Goal: Task Accomplishment & Management: Use online tool/utility

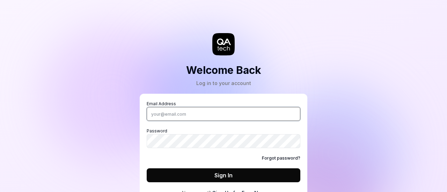
click at [182, 116] on input "Email Address" at bounding box center [224, 114] width 154 height 14
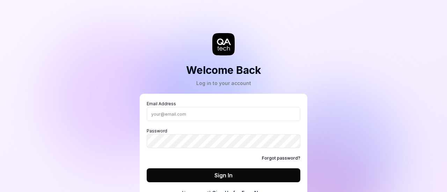
click at [326, 76] on div "Welcome Back Log in to your account Email Address Password Forgot password? Sig…" at bounding box center [223, 109] width 209 height 190
click at [220, 41] on icon at bounding box center [223, 44] width 22 height 22
click at [283, 156] on link "Forgot password?" at bounding box center [281, 158] width 38 height 6
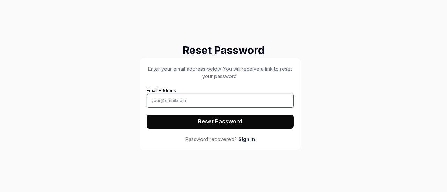
click at [189, 97] on input "Email Address" at bounding box center [220, 101] width 147 height 14
type input "[EMAIL_ADDRESS][DOMAIN_NAME]"
click at [213, 125] on button "Reset Password" at bounding box center [220, 122] width 147 height 14
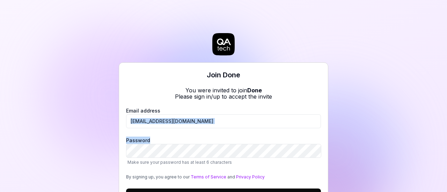
drag, startPoint x: 317, startPoint y: 143, endPoint x: 318, endPoint y: 97, distance: 45.4
click at [318, 97] on div "Join Done You were invited to join Done Please sign in/up to accept the invite …" at bounding box center [223, 144] width 209 height 164
click at [300, 105] on div "Join Done You were invited to join Done Please sign in/up to accept the invite …" at bounding box center [223, 144] width 209 height 164
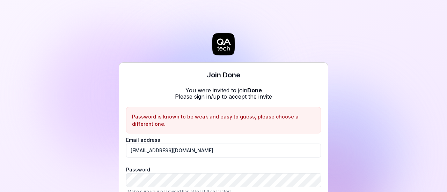
click at [365, 94] on div "Join Done You were invited to join Done Please sign in/up to accept the invite …" at bounding box center [223, 96] width 447 height 192
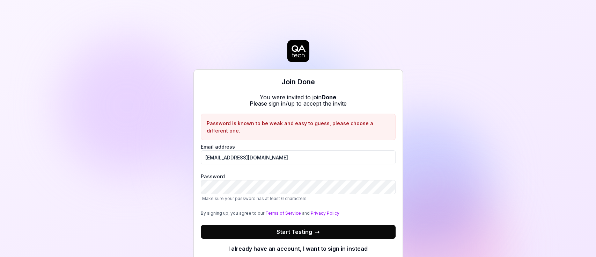
click at [447, 174] on div "Join Done You were invited to join Done Please sign in/up to accept the invite …" at bounding box center [298, 128] width 596 height 257
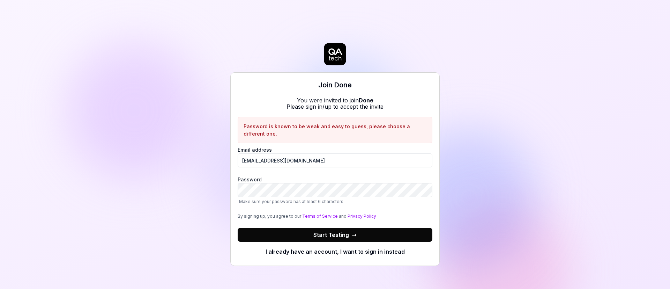
click at [386, 192] on button "Start Testing →" at bounding box center [335, 235] width 195 height 14
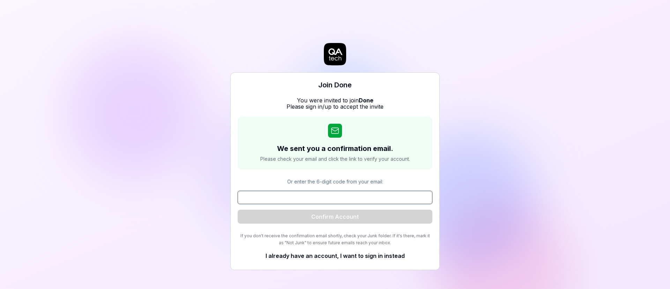
paste input "761710"
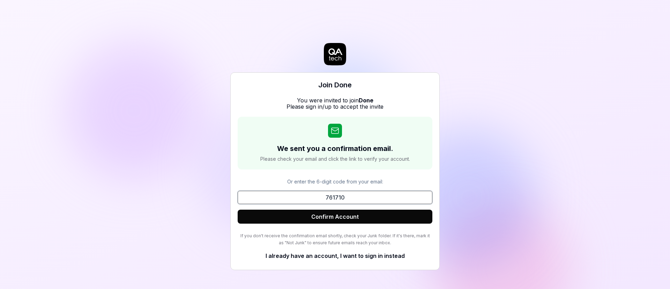
type input "761710"
click at [356, 192] on button "Confirm Account" at bounding box center [335, 216] width 195 height 14
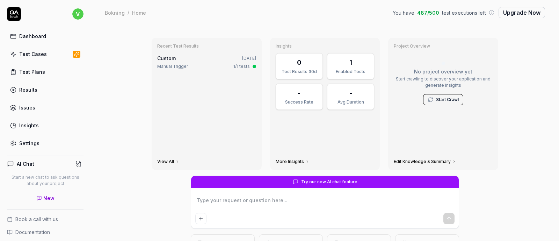
click at [38, 34] on div "Dashboard" at bounding box center [32, 35] width 27 height 7
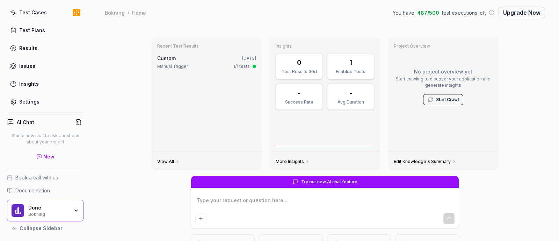
click at [62, 192] on div "Done" at bounding box center [48, 207] width 41 height 6
click at [28, 14] on div "Test Cases" at bounding box center [33, 12] width 28 height 7
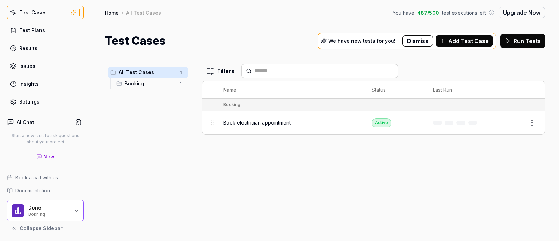
click at [274, 122] on span "Book electrician appointment" at bounding box center [256, 122] width 67 height 7
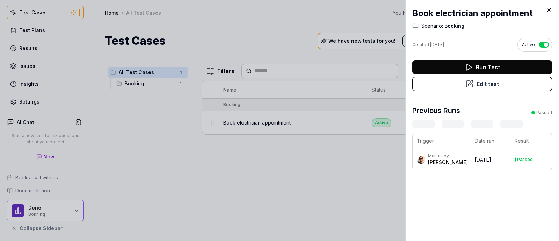
click at [447, 7] on icon at bounding box center [548, 10] width 6 height 6
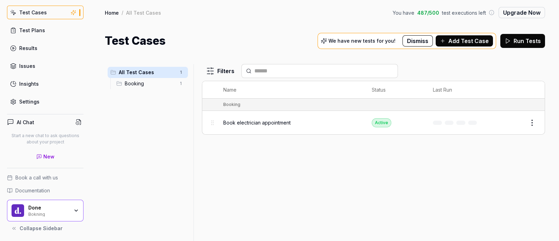
click at [35, 82] on div "Insights" at bounding box center [29, 83] width 20 height 7
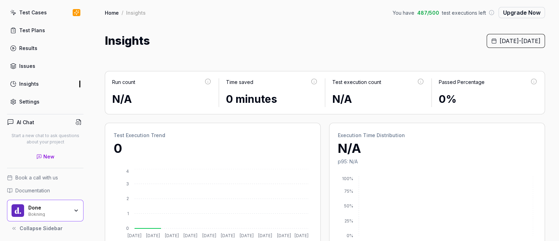
click at [28, 99] on div "Settings" at bounding box center [29, 101] width 20 height 7
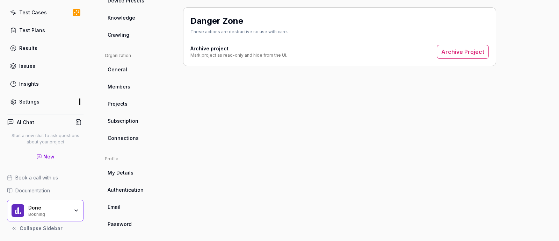
scroll to position [193, 0]
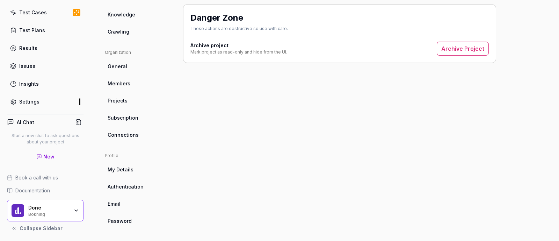
click at [134, 131] on span "Connections" at bounding box center [123, 134] width 31 height 7
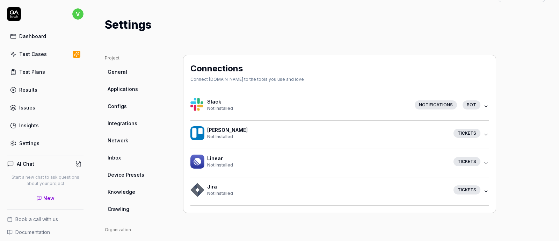
scroll to position [18, 0]
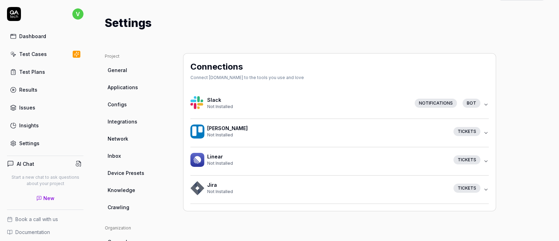
click at [447, 103] on icon "button" at bounding box center [486, 105] width 6 height 6
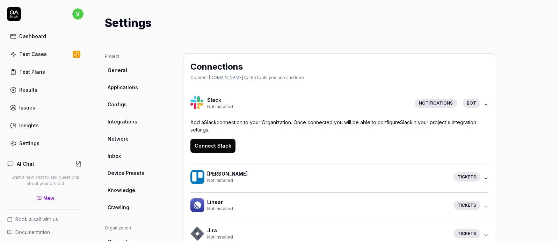
click at [447, 103] on icon "button" at bounding box center [486, 105] width 6 height 6
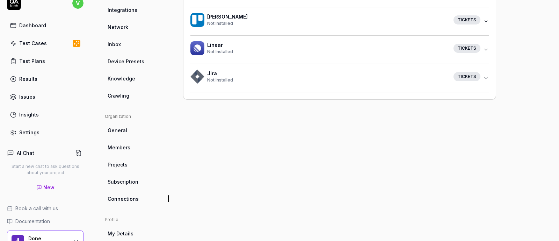
scroll to position [0, 0]
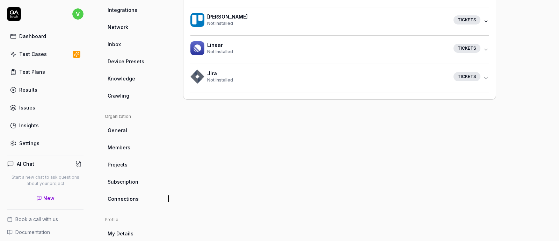
click at [30, 107] on div "Issues" at bounding box center [27, 107] width 16 height 7
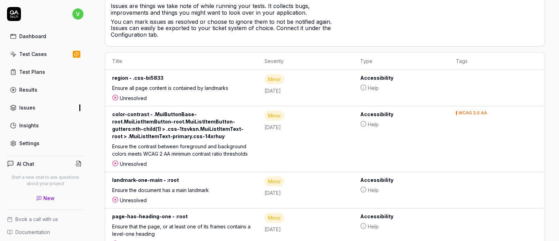
scroll to position [108, 0]
click at [250, 146] on div "Ensure the contrast between foreground and background colors meets WCAG 2 AA mi…" at bounding box center [181, 150] width 138 height 17
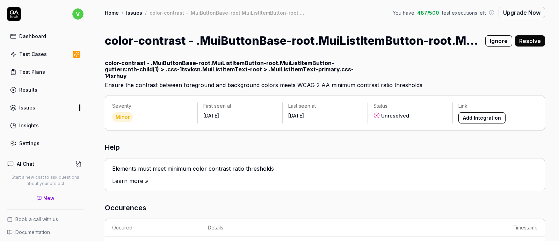
click at [33, 86] on div "Results" at bounding box center [28, 89] width 18 height 7
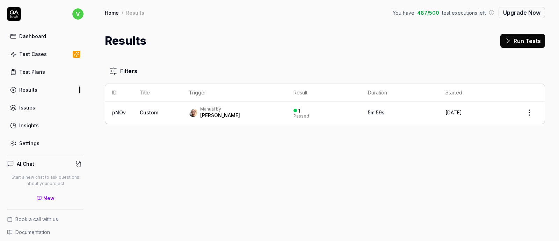
click at [174, 116] on td "Custom" at bounding box center [157, 112] width 49 height 22
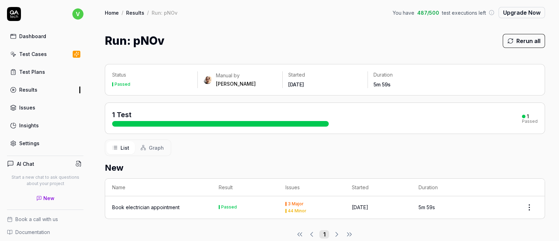
click at [36, 107] on link "Issues" at bounding box center [45, 108] width 76 height 14
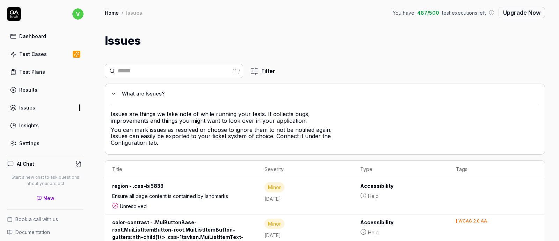
click at [32, 38] on div "Dashboard" at bounding box center [32, 35] width 27 height 7
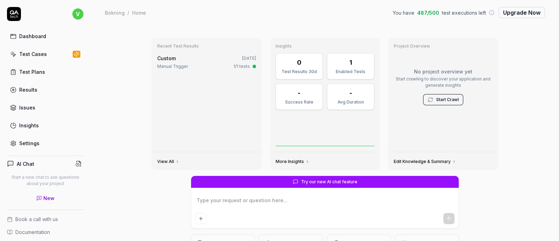
type textarea "*"
click at [165, 159] on link "View All" at bounding box center [168, 162] width 22 height 6
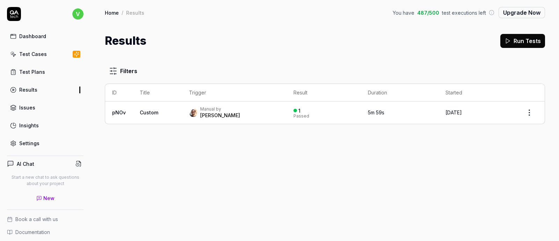
click at [166, 116] on td "Custom" at bounding box center [157, 112] width 49 height 22
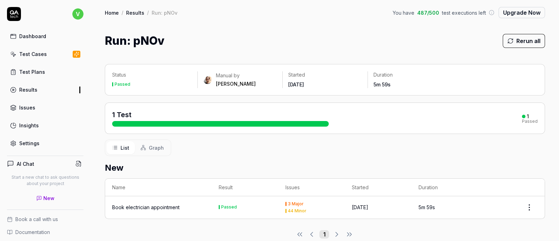
click at [154, 144] on span "Graph" at bounding box center [156, 147] width 15 height 7
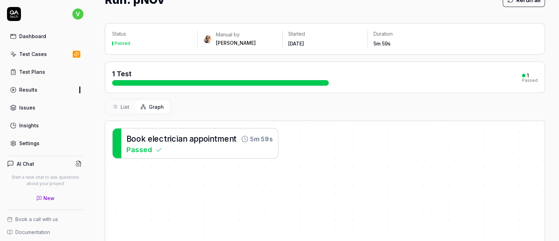
scroll to position [42, 0]
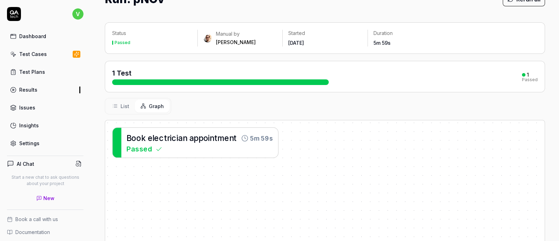
click at [123, 104] on span "List" at bounding box center [124, 105] width 9 height 7
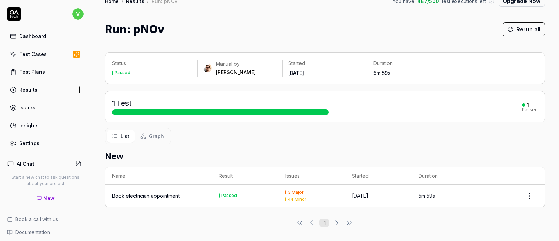
scroll to position [10, 0]
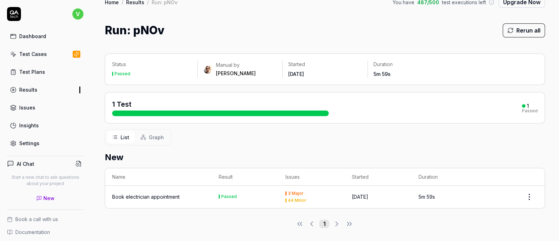
click at [329, 192] on div "3 Major" at bounding box center [311, 193] width 53 height 4
click at [447, 192] on html "v Dashboard Test Cases Test Plans Results Issues Insights Settings AI Chat Star…" at bounding box center [279, 120] width 559 height 241
click at [422, 146] on html "v Dashboard Test Cases Test Plans Results Issues Insights Settings AI Chat Star…" at bounding box center [279, 120] width 559 height 241
click at [243, 192] on td "Passed" at bounding box center [245, 196] width 67 height 22
click at [144, 192] on div "Book electrician appointment" at bounding box center [145, 196] width 67 height 7
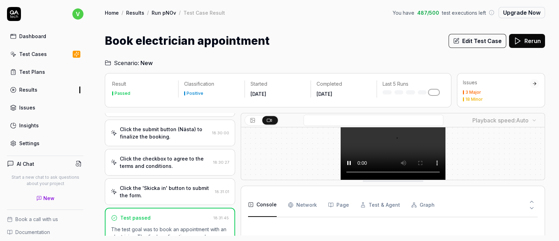
scroll to position [370, 0]
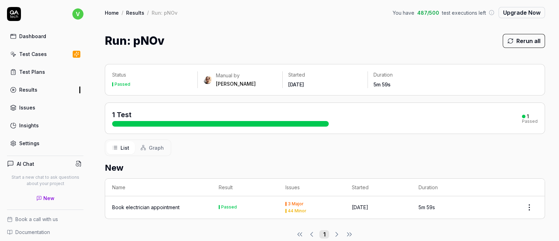
click at [150, 192] on div "Book electrician appointment" at bounding box center [145, 206] width 67 height 7
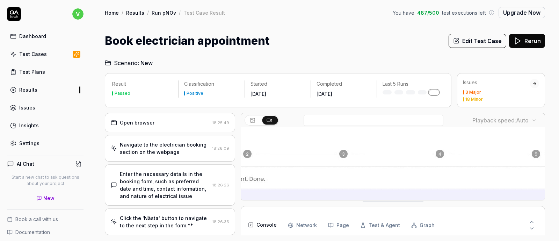
click at [179, 119] on div "Open browser" at bounding box center [160, 122] width 99 height 7
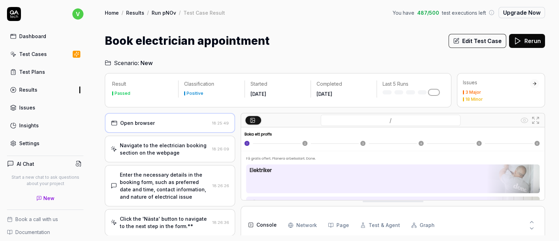
click at [178, 152] on div "Navigate to the electrician booking section on the webpage" at bounding box center [164, 148] width 89 height 15
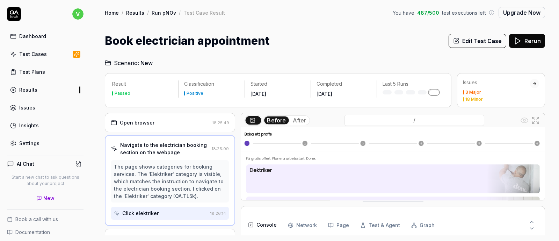
click at [299, 120] on button "After" at bounding box center [299, 120] width 19 height 8
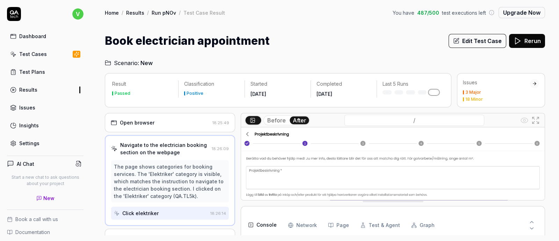
click at [271, 120] on button "Before" at bounding box center [276, 120] width 24 height 8
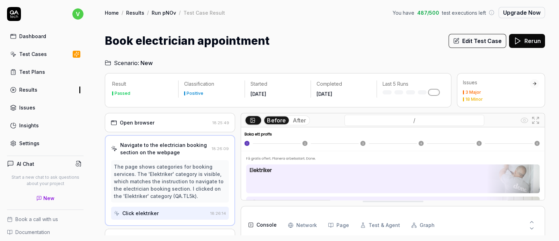
click at [297, 120] on button "After" at bounding box center [299, 120] width 19 height 8
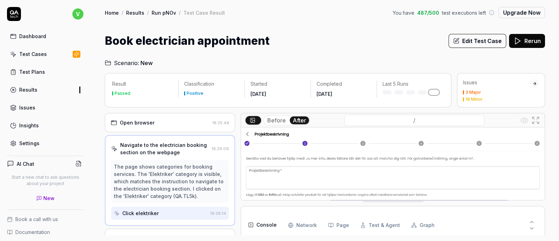
click at [275, 122] on button "Before" at bounding box center [276, 120] width 24 height 8
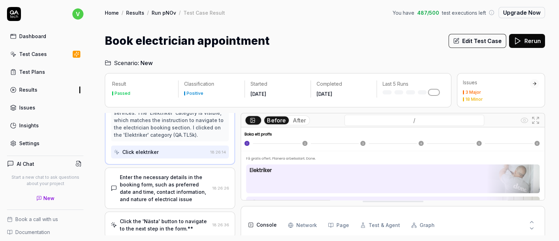
click at [198, 192] on div "Enter the necessary details in the booking form, such as preferred date and tim…" at bounding box center [165, 187] width 90 height 29
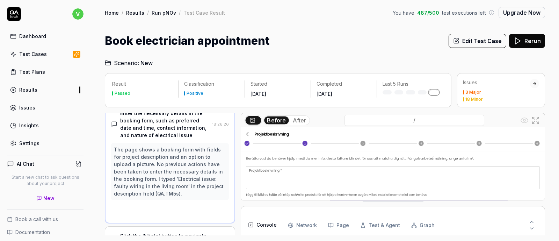
scroll to position [49, 0]
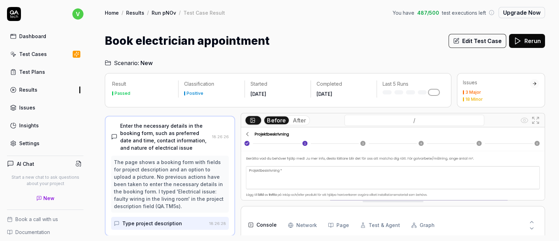
click at [299, 121] on button "After" at bounding box center [299, 120] width 19 height 8
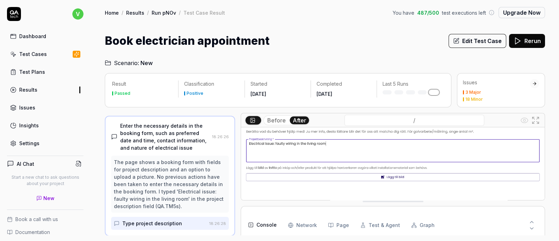
scroll to position [27, 0]
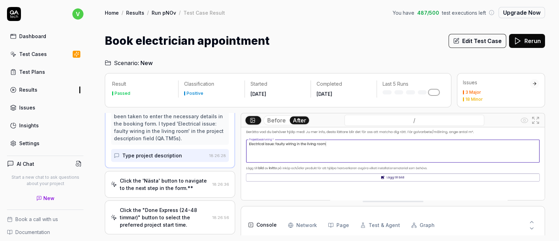
click at [194, 182] on div "Click the 'Nästa' button to navigate to the next step in the form.**" at bounding box center [165, 184] width 90 height 15
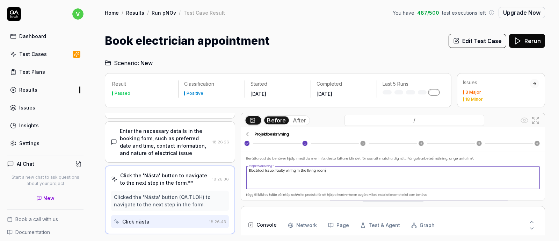
scroll to position [41, 0]
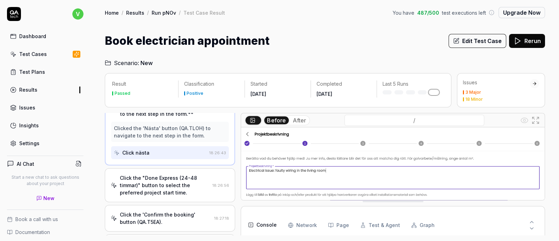
click at [196, 187] on div "Click the "Done Express (24-48 timmar)" button to select the preferred project …" at bounding box center [165, 185] width 90 height 22
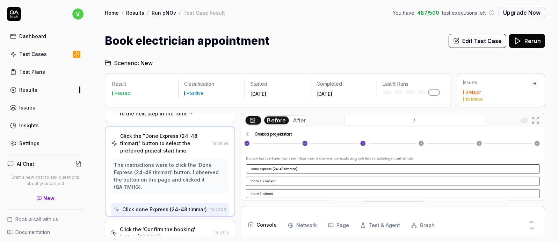
scroll to position [100, 0]
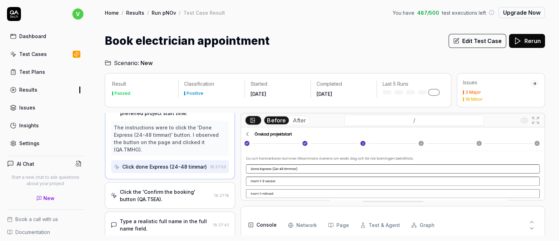
click at [182, 192] on div "Click the 'Confirm the booking' button (QA.T5EA)." at bounding box center [165, 195] width 91 height 15
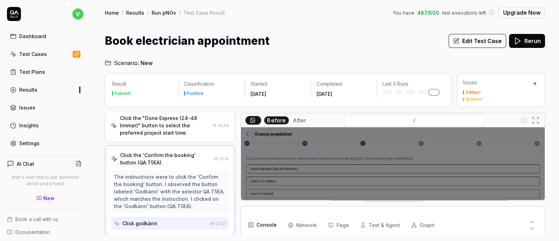
scroll to position [129, 0]
click at [300, 118] on button "After" at bounding box center [299, 120] width 19 height 8
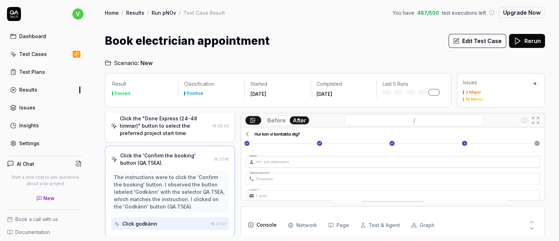
click at [276, 119] on button "Before" at bounding box center [276, 120] width 24 height 8
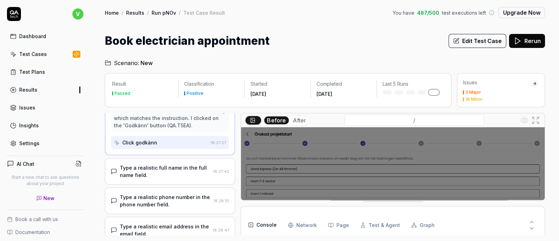
scroll to position [222, 0]
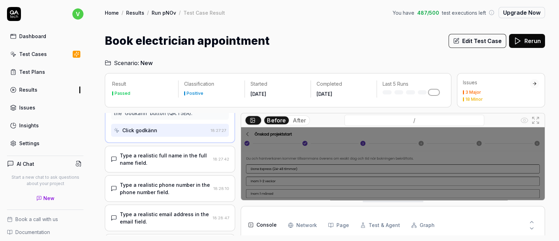
click at [175, 168] on div "Type a realistic full name in the full name field. 18:27:42" at bounding box center [170, 159] width 130 height 27
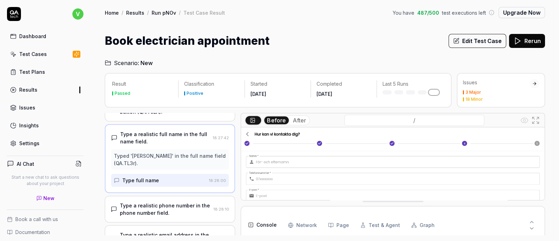
scroll to position [180, 0]
click at [290, 119] on button "After" at bounding box center [299, 120] width 19 height 8
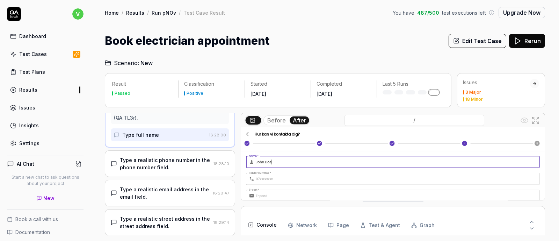
scroll to position [225, 0]
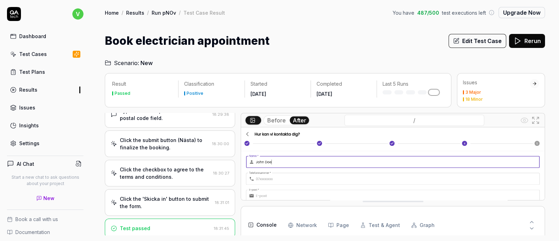
click at [185, 175] on div "Click the checkbox to agree to the terms and conditions." at bounding box center [165, 172] width 90 height 15
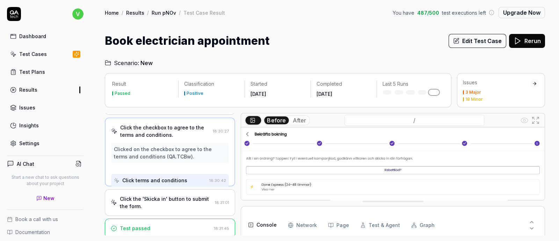
scroll to position [311, 0]
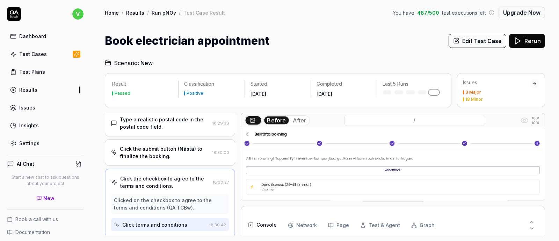
click at [291, 117] on button "After" at bounding box center [299, 120] width 19 height 8
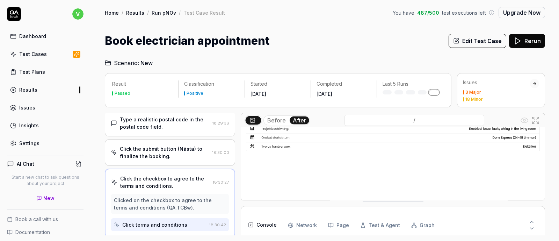
scroll to position [362, 0]
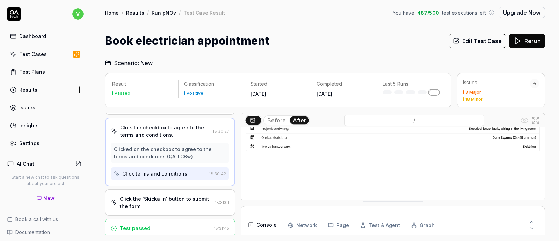
click at [197, 192] on div "Click the 'Skicka in' button to submit the form." at bounding box center [166, 202] width 92 height 15
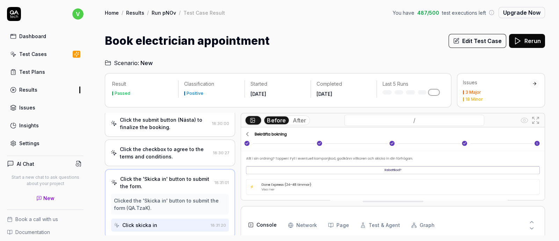
click at [197, 192] on div "Clicked the 'Skicka in' button to submit the form (QA.TzaK)." at bounding box center [170, 204] width 112 height 15
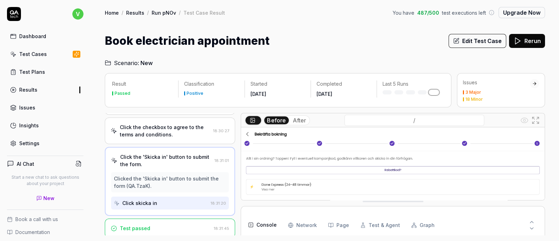
click at [176, 192] on div "Test passed" at bounding box center [161, 227] width 100 height 7
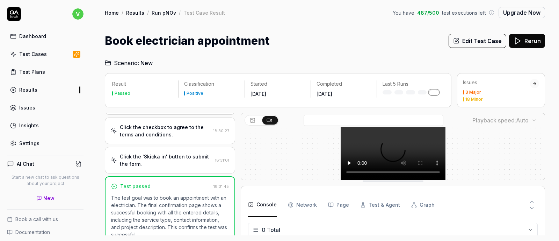
scroll to position [370, 0]
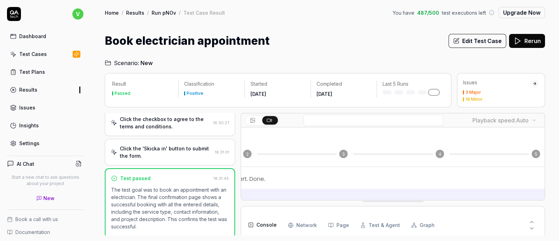
click at [252, 120] on icon at bounding box center [252, 121] width 3 height 2
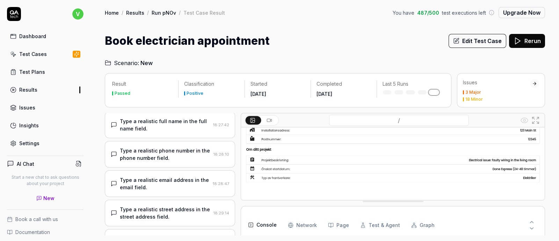
scroll to position [0, 0]
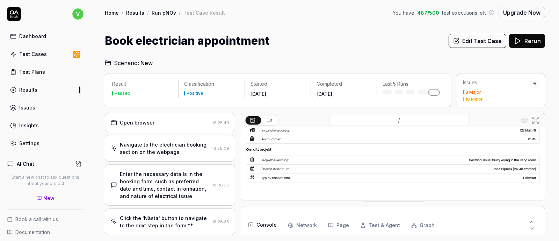
click at [447, 93] on div "3 Major" at bounding box center [496, 92] width 67 height 4
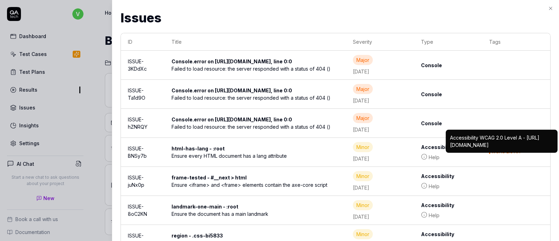
click at [155, 27] on div "Issues ID Title Severity Type Tags ISSUE-3KDdXc Console.error on [URL][DOMAIN_N…" at bounding box center [335, 195] width 430 height 375
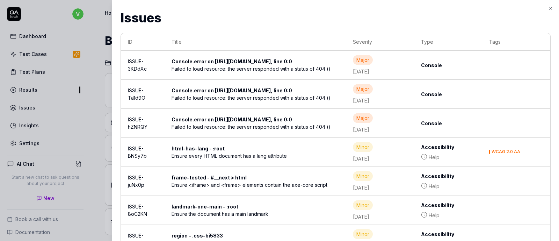
click at [157, 65] on td "ISSUE-3KDdXc" at bounding box center [143, 65] width 44 height 29
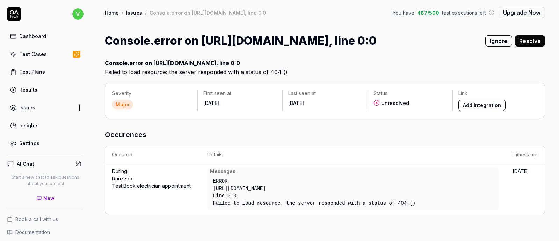
click at [136, 12] on link "Issues" at bounding box center [134, 12] width 16 height 7
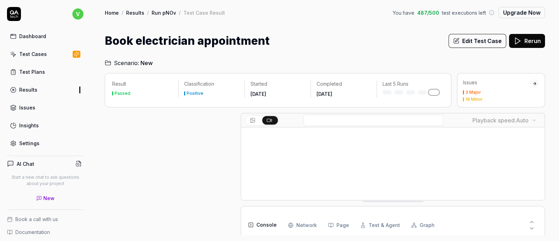
scroll to position [370, 0]
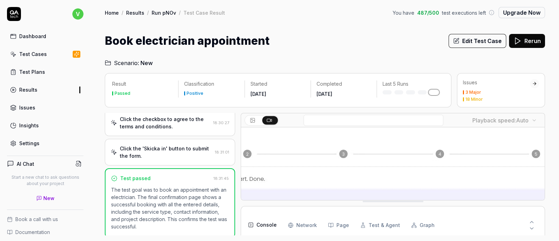
click at [447, 89] on div "Issues 3 Major 18 Minor" at bounding box center [496, 90] width 67 height 22
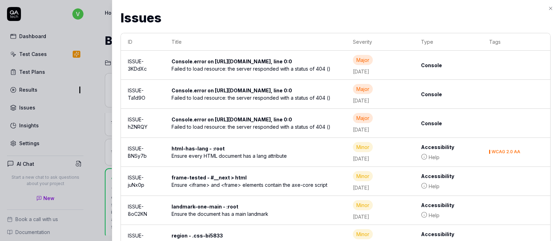
click at [97, 8] on div at bounding box center [279, 120] width 559 height 241
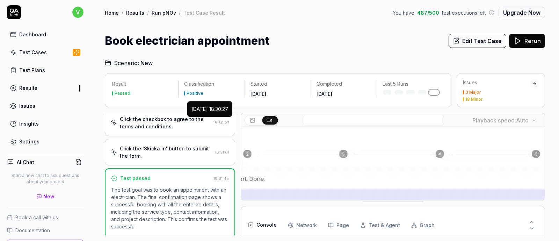
scroll to position [0, 0]
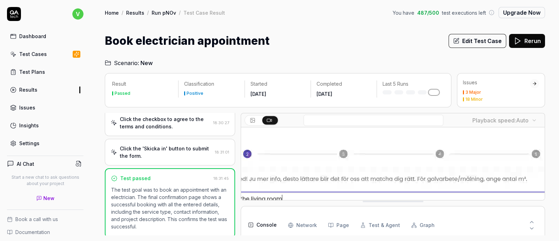
click at [39, 53] on div "Test Cases" at bounding box center [33, 53] width 28 height 7
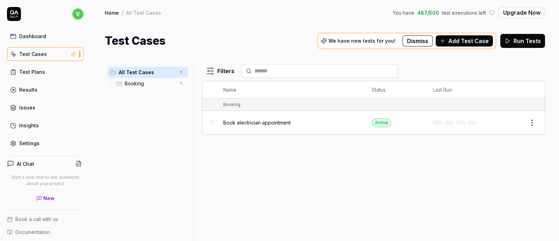
click at [142, 85] on span "Booking" at bounding box center [150, 83] width 51 height 7
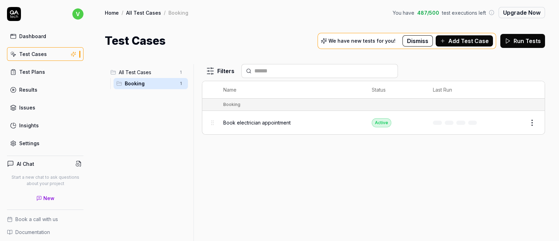
click at [35, 106] on link "Issues" at bounding box center [45, 108] width 76 height 14
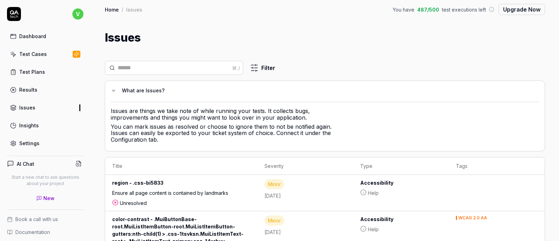
scroll to position [2, 0]
click at [48, 120] on link "Insights" at bounding box center [45, 125] width 76 height 14
